Goal: Book appointment/travel/reservation

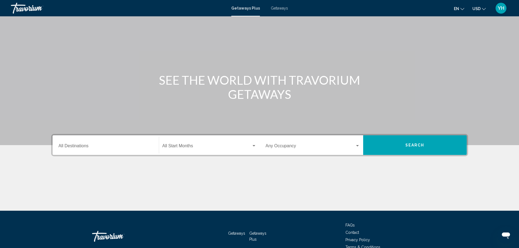
scroll to position [48, 0]
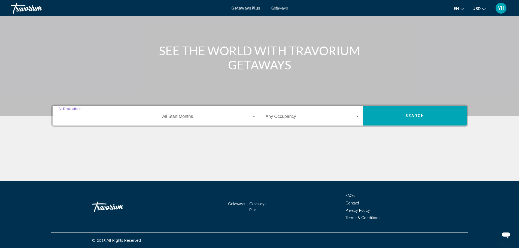
click at [117, 115] on input "Destination All Destinations" at bounding box center [106, 117] width 94 height 5
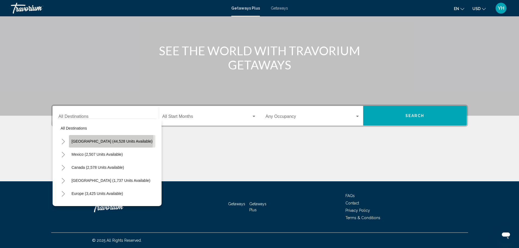
click at [111, 139] on button "[GEOGRAPHIC_DATA] (44,528 units available)" at bounding box center [112, 141] width 86 height 13
type input "**********"
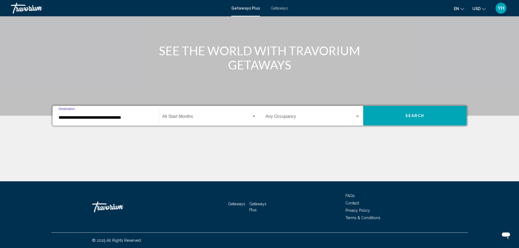
click at [214, 115] on span "Search widget" at bounding box center [206, 117] width 89 height 5
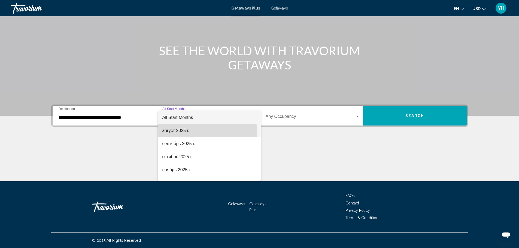
click at [180, 132] on span "август 2025 г." at bounding box center [209, 130] width 94 height 13
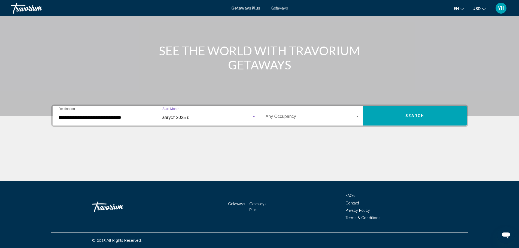
click at [299, 114] on div "Occupancy Any Occupancy" at bounding box center [313, 115] width 94 height 17
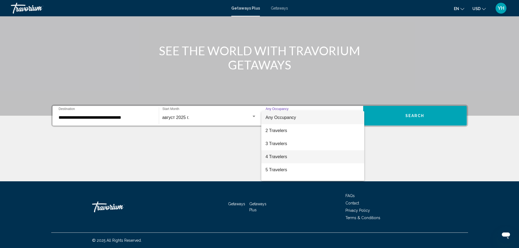
click at [279, 154] on span "4 Travelers" at bounding box center [313, 156] width 94 height 13
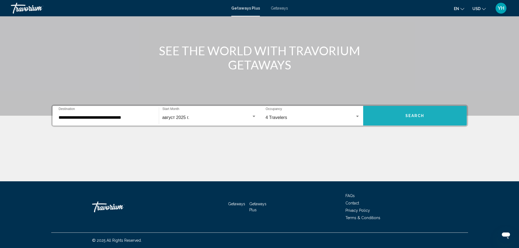
click at [407, 119] on button "Search" at bounding box center [415, 116] width 104 height 20
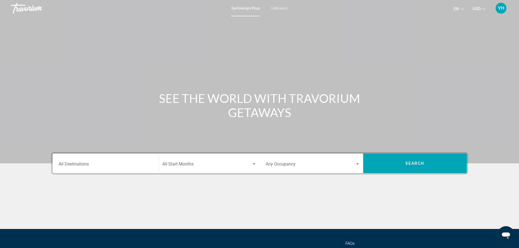
click at [113, 163] on input "Destination All Destinations" at bounding box center [106, 165] width 94 height 5
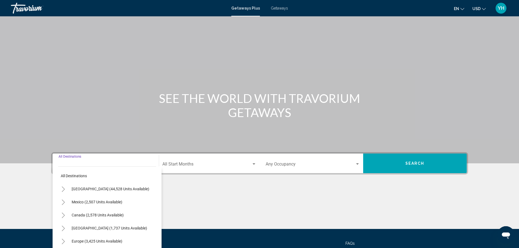
scroll to position [48, 0]
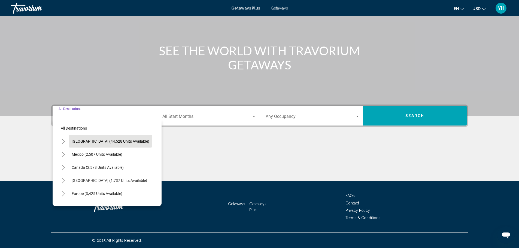
click at [104, 140] on span "[GEOGRAPHIC_DATA] (44,528 units available)" at bounding box center [111, 141] width 78 height 4
type input "**********"
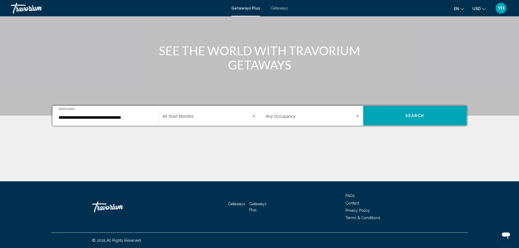
click at [217, 115] on div "Start Month All Start Months" at bounding box center [209, 115] width 94 height 17
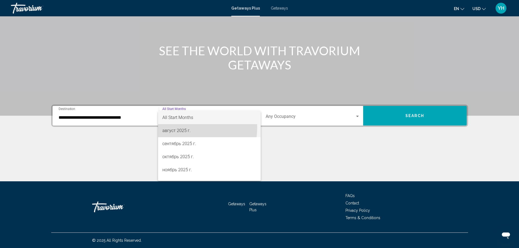
click at [184, 128] on span "август 2025 г." at bounding box center [209, 130] width 94 height 13
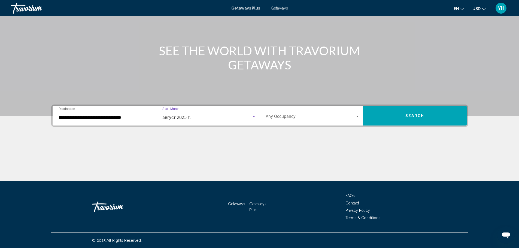
click at [338, 117] on span "Search widget" at bounding box center [310, 117] width 89 height 5
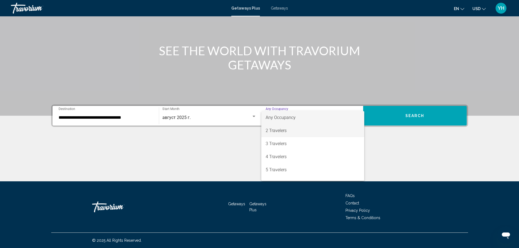
click at [281, 126] on span "2 Travelers" at bounding box center [313, 130] width 94 height 13
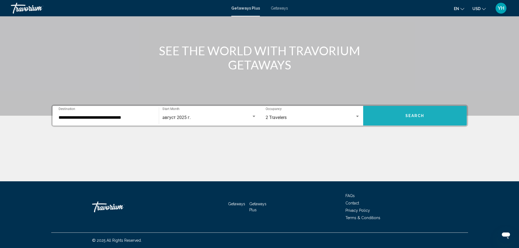
click at [392, 114] on button "Search" at bounding box center [415, 116] width 104 height 20
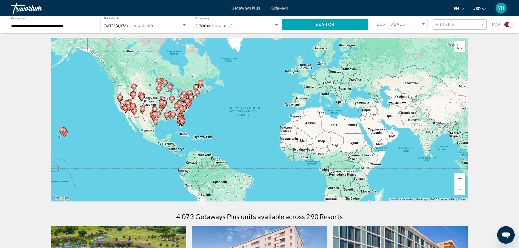
click at [272, 8] on span "Getaways" at bounding box center [279, 8] width 17 height 4
